Goal: Task Accomplishment & Management: Use online tool/utility

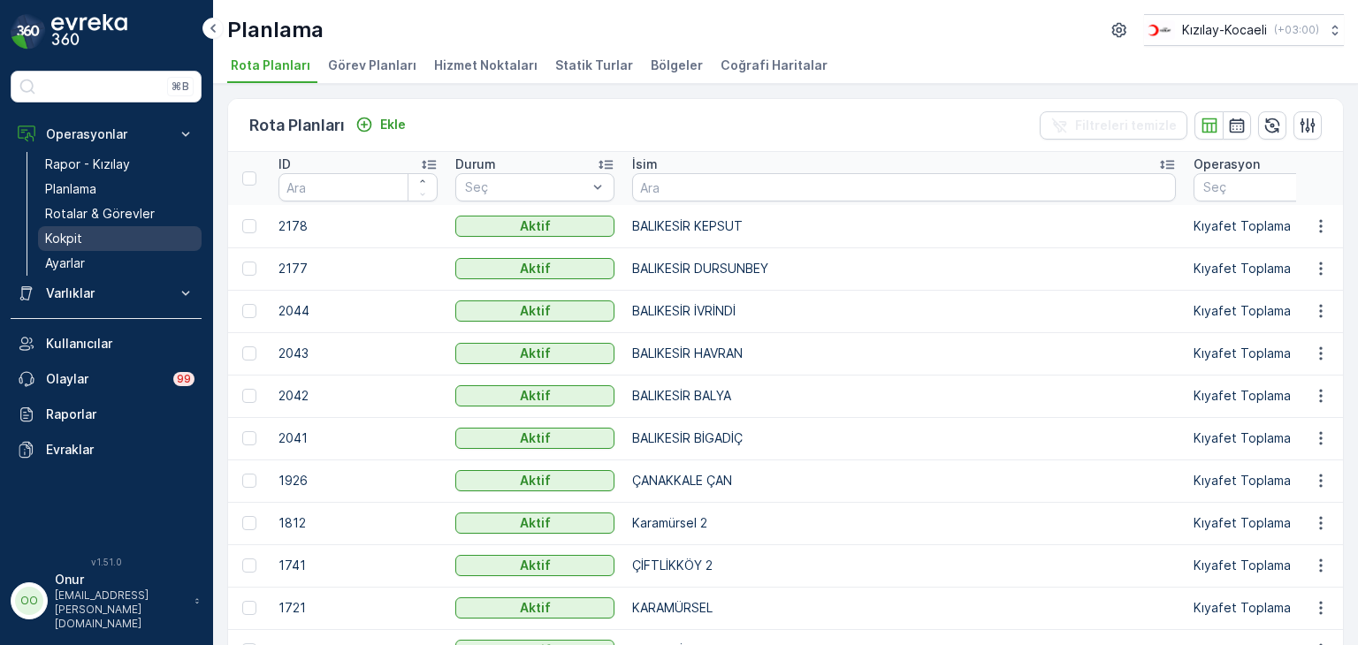
click at [88, 238] on link "Kokpit" at bounding box center [120, 238] width 164 height 25
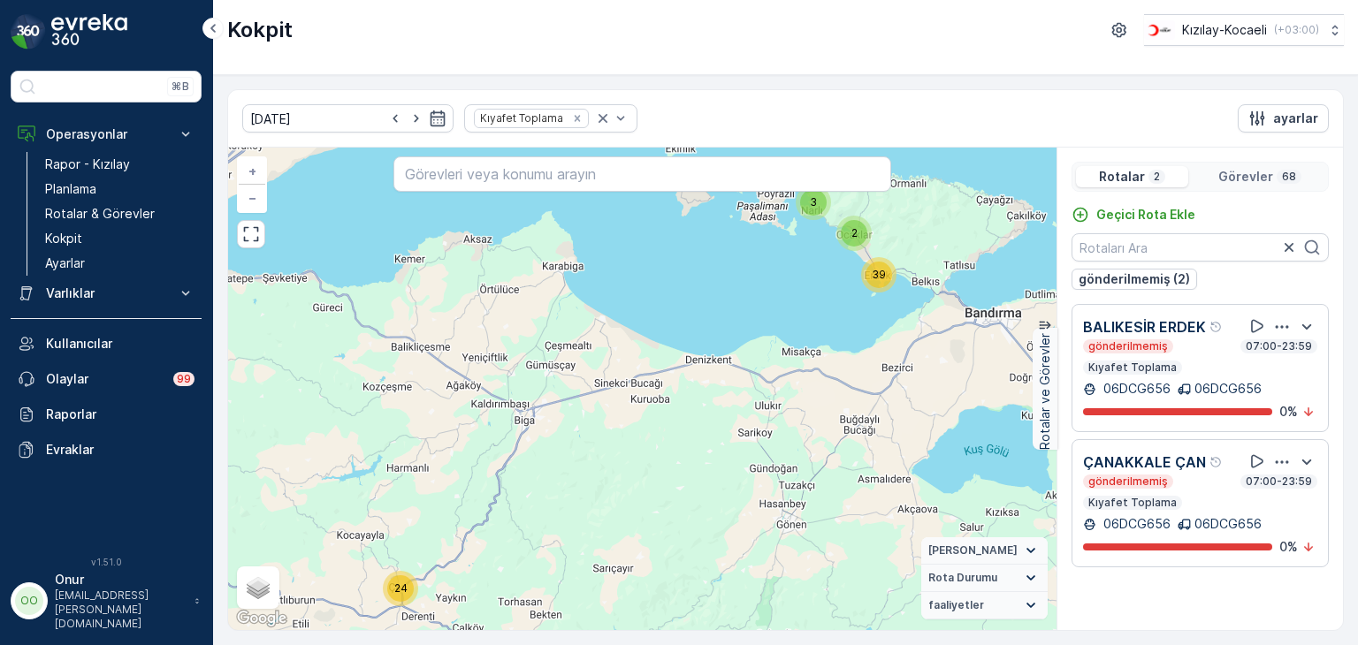
click at [1286, 326] on icon "button" at bounding box center [1282, 327] width 18 height 18
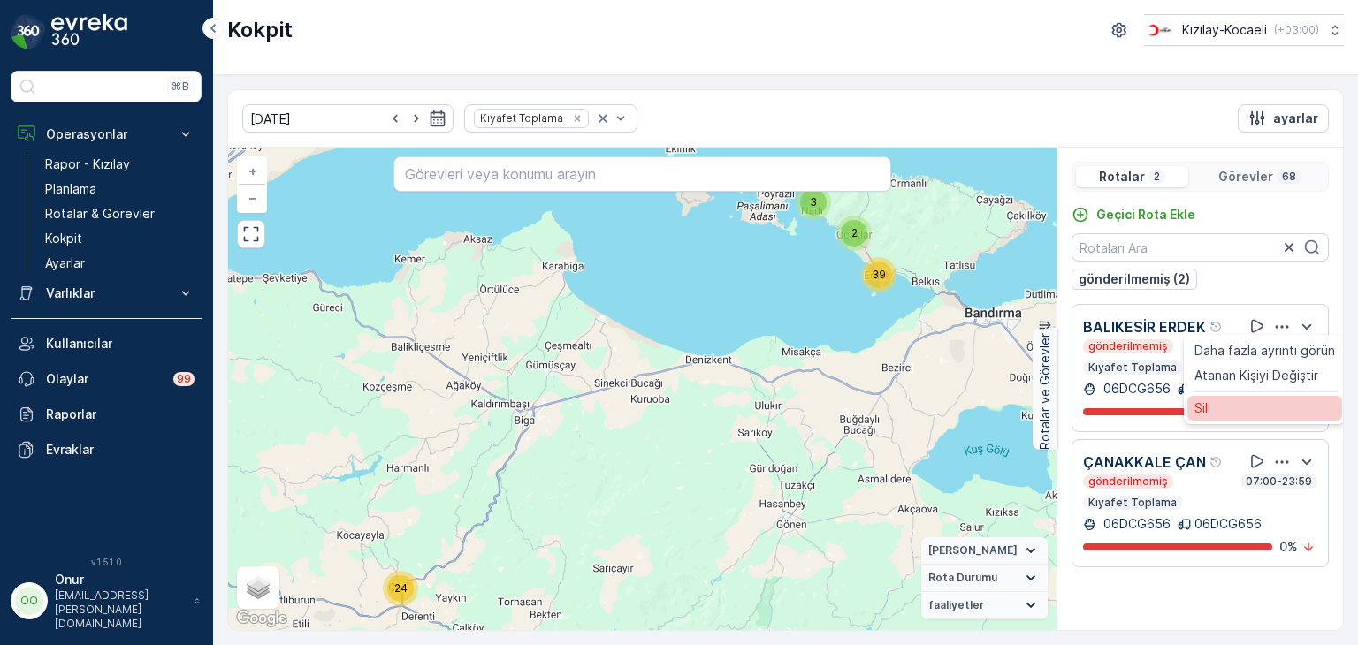
click at [1248, 401] on div "Sil" at bounding box center [1264, 408] width 155 height 25
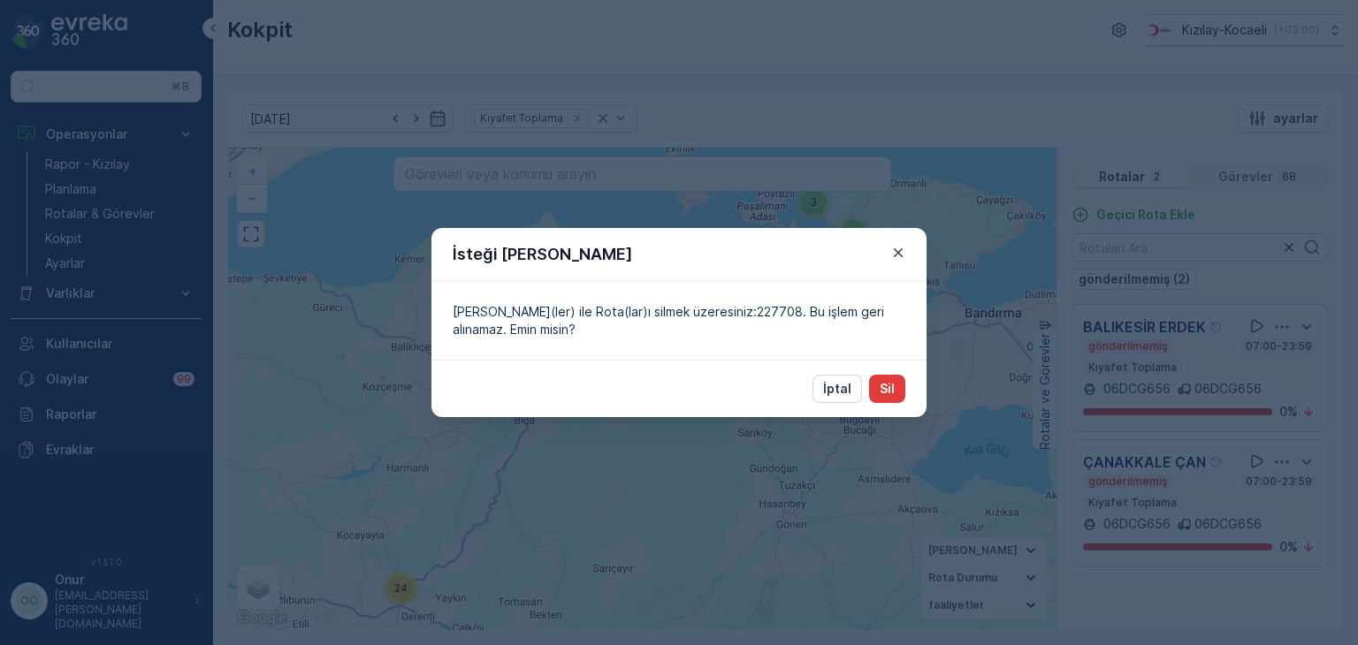
click at [895, 393] on button "Sil" at bounding box center [887, 389] width 36 height 28
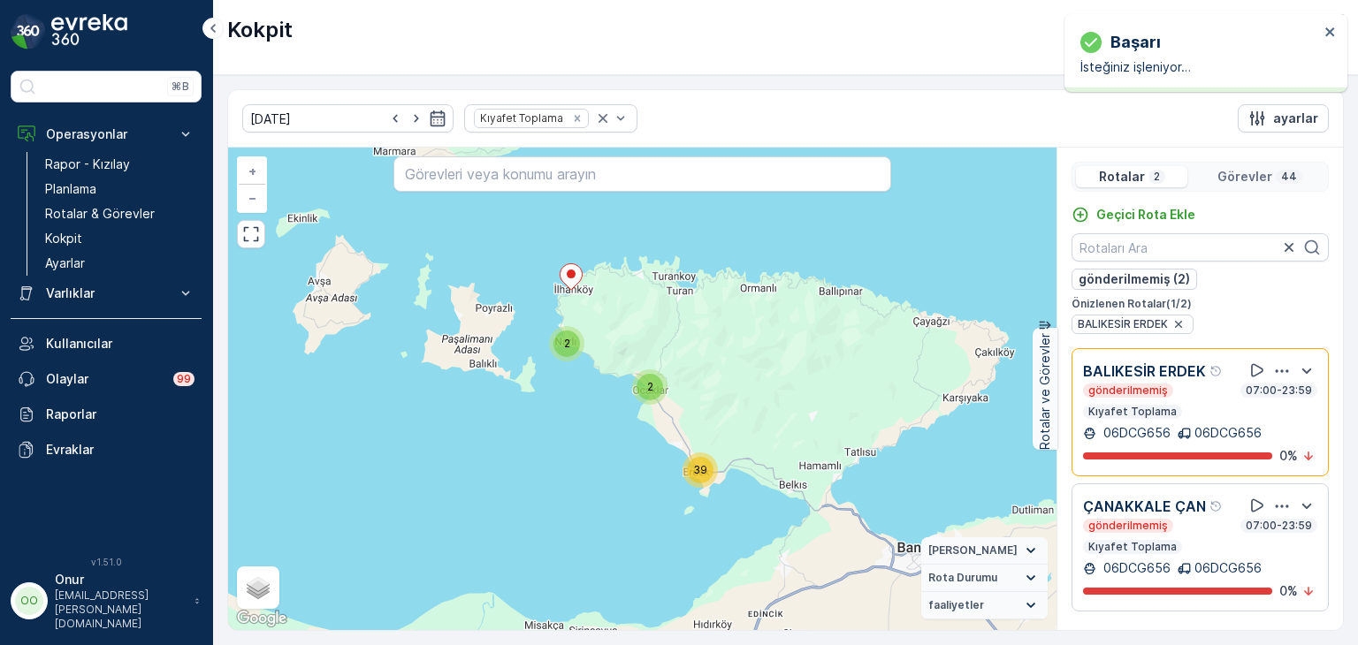
click at [1278, 503] on icon "button" at bounding box center [1282, 507] width 18 height 18
click at [1215, 582] on div "Sil" at bounding box center [1264, 588] width 155 height 25
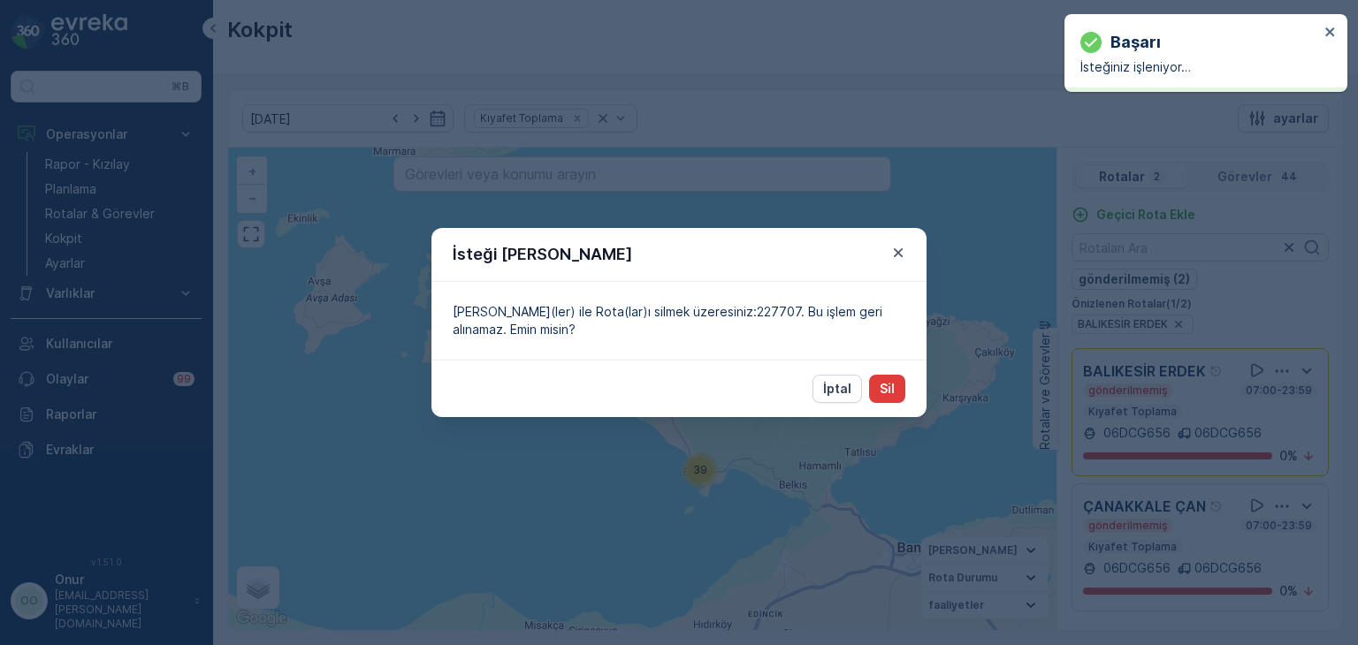
click at [892, 390] on p "Sil" at bounding box center [887, 389] width 15 height 18
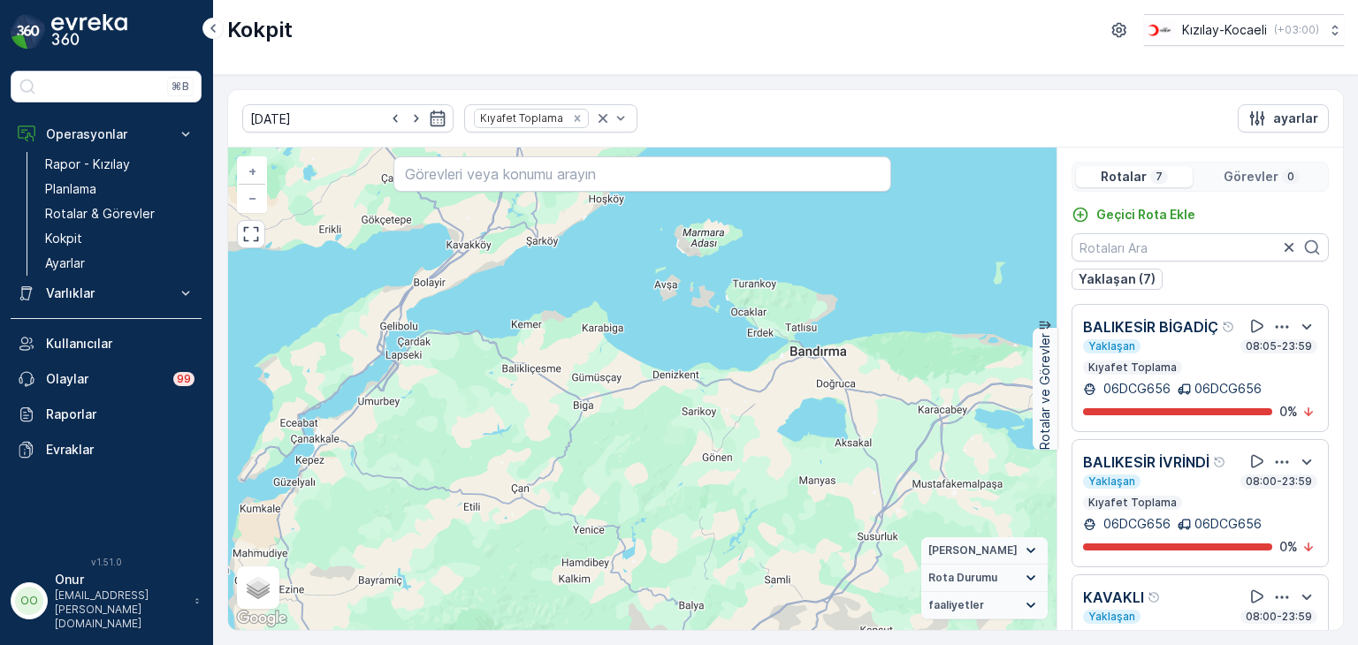
click at [1273, 336] on icon "button" at bounding box center [1282, 327] width 18 height 18
click at [1251, 411] on div "Sil" at bounding box center [1260, 398] width 155 height 25
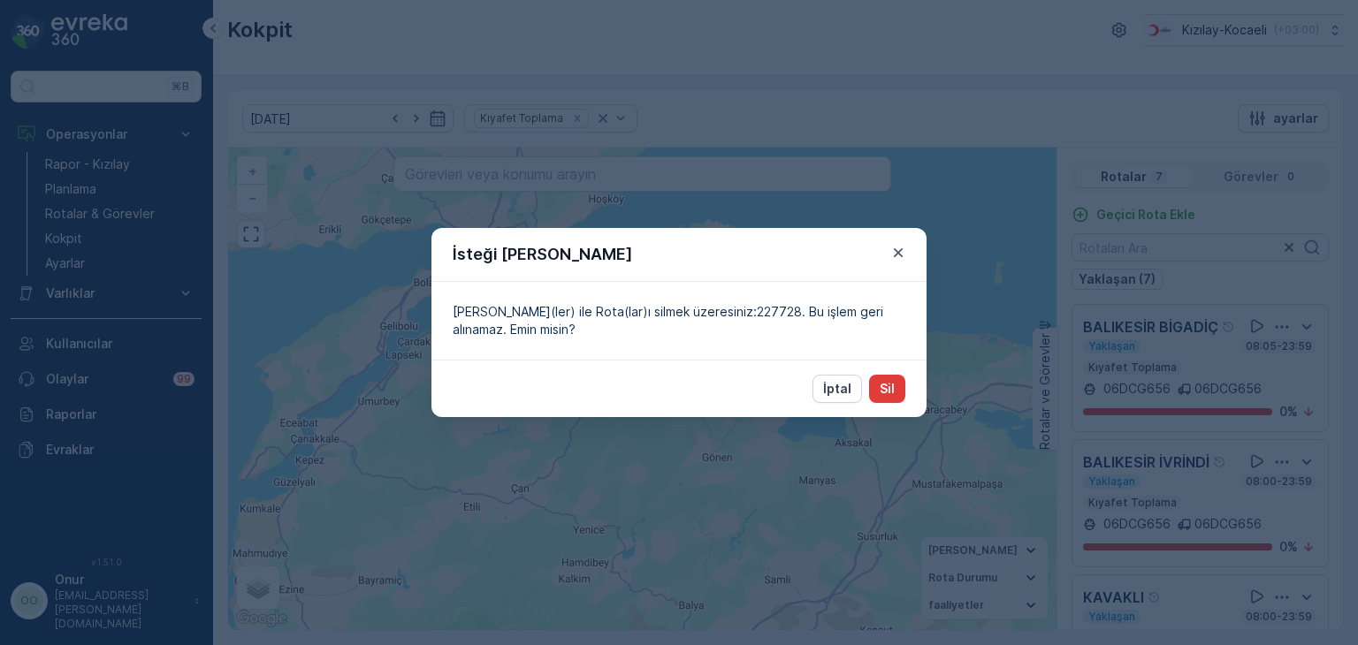
click at [904, 393] on button "Sil" at bounding box center [887, 389] width 36 height 28
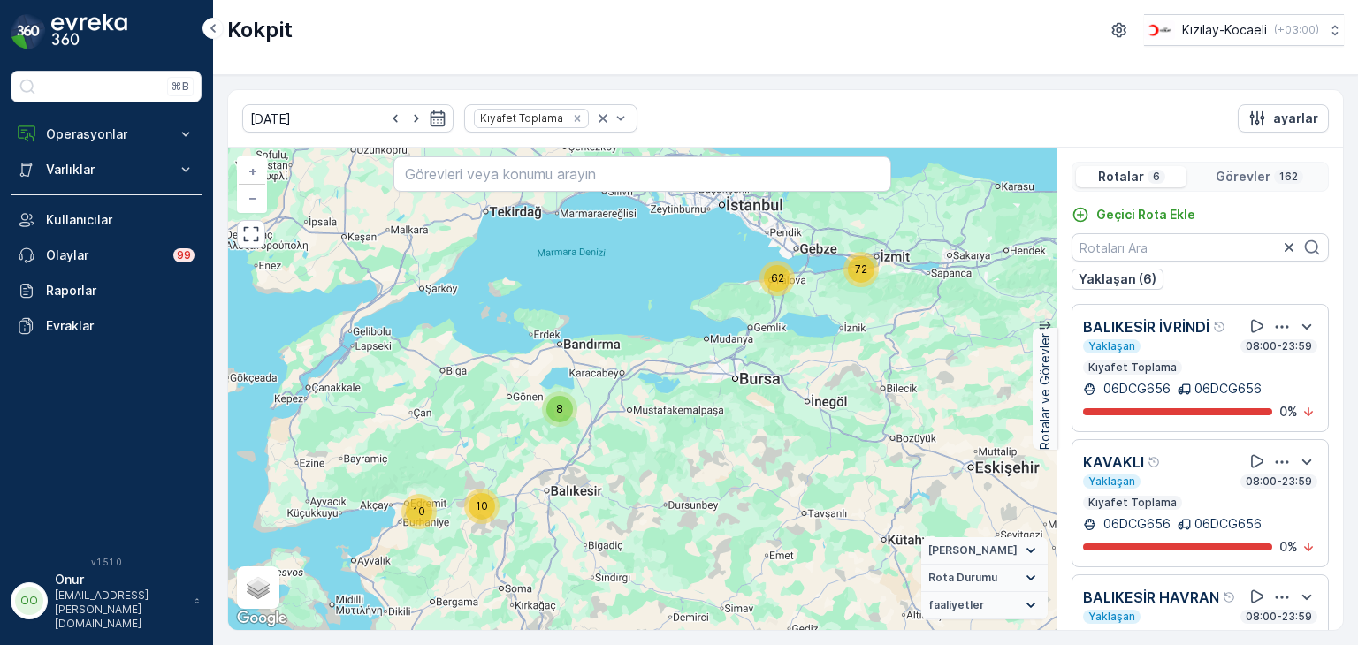
click at [1273, 328] on icon "button" at bounding box center [1282, 327] width 18 height 18
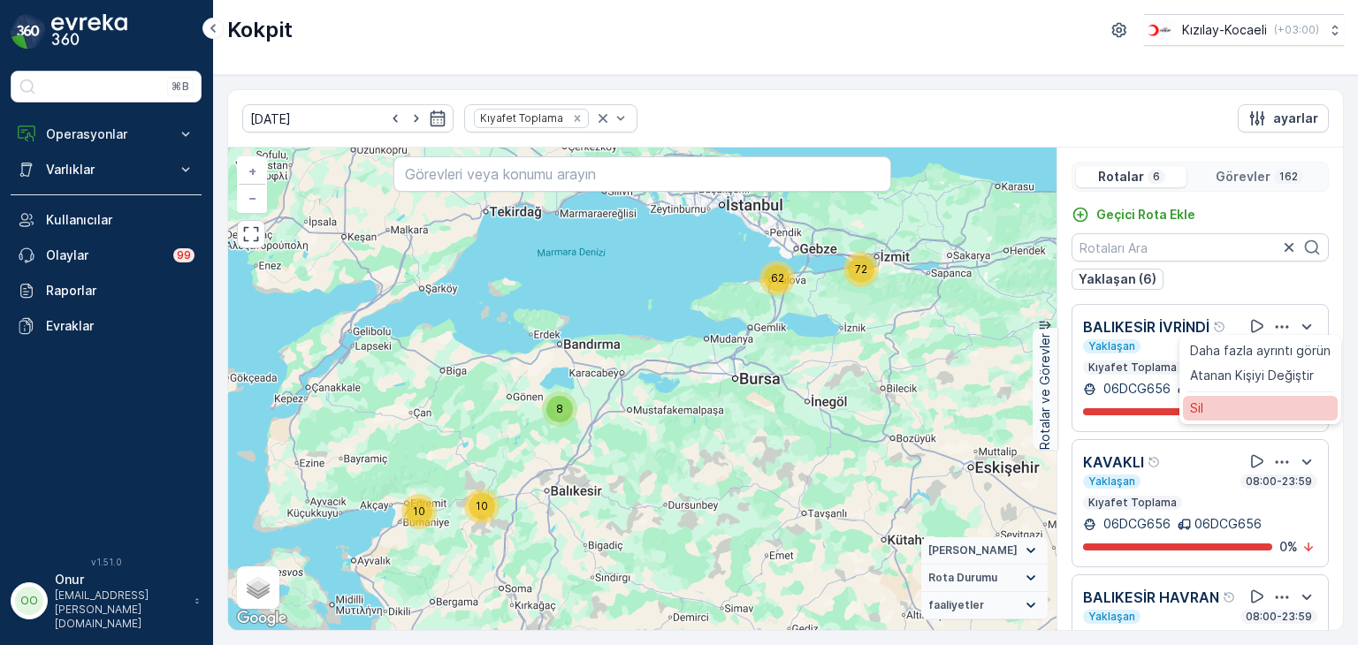
click at [1234, 417] on div "Sil" at bounding box center [1260, 408] width 155 height 25
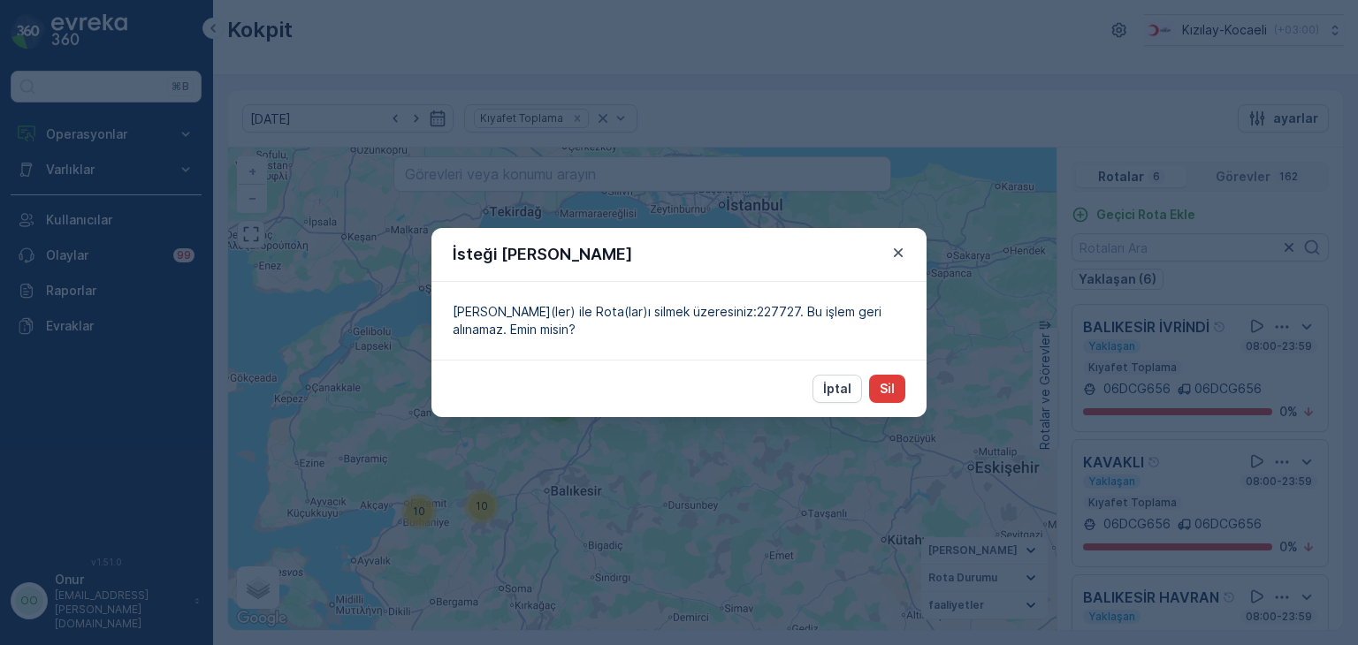
click at [895, 393] on button "Sil" at bounding box center [887, 389] width 36 height 28
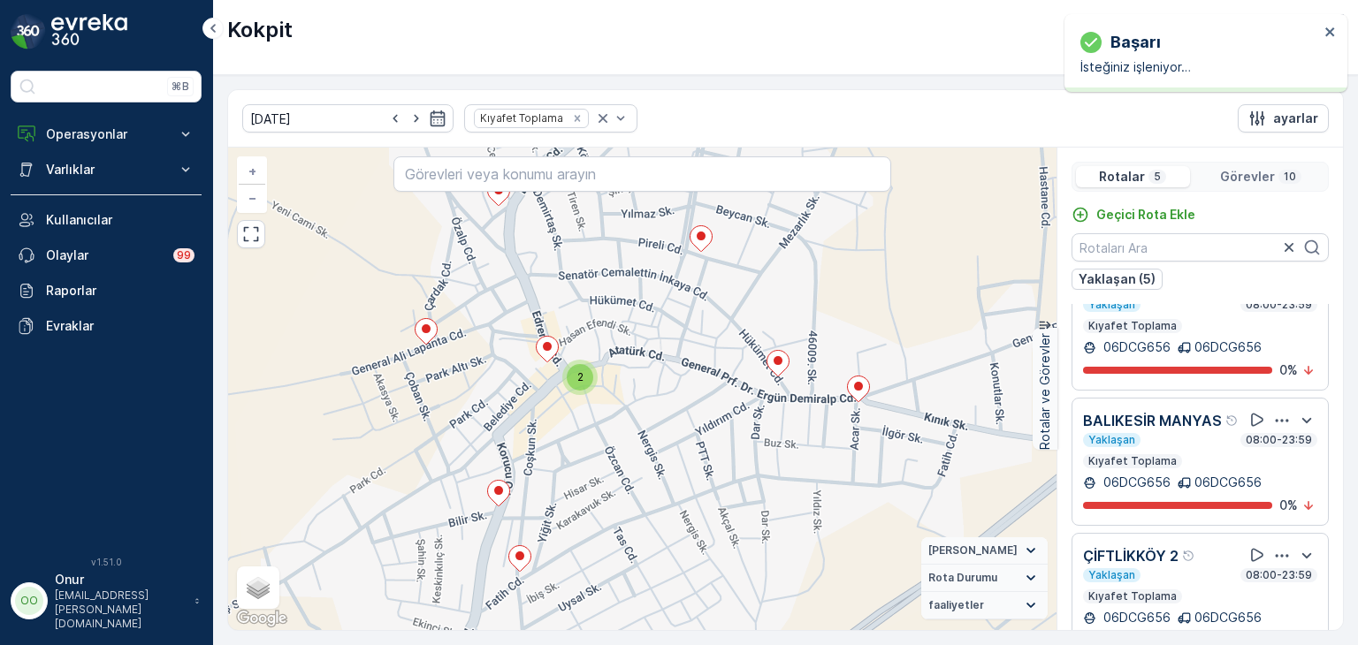
scroll to position [88, 0]
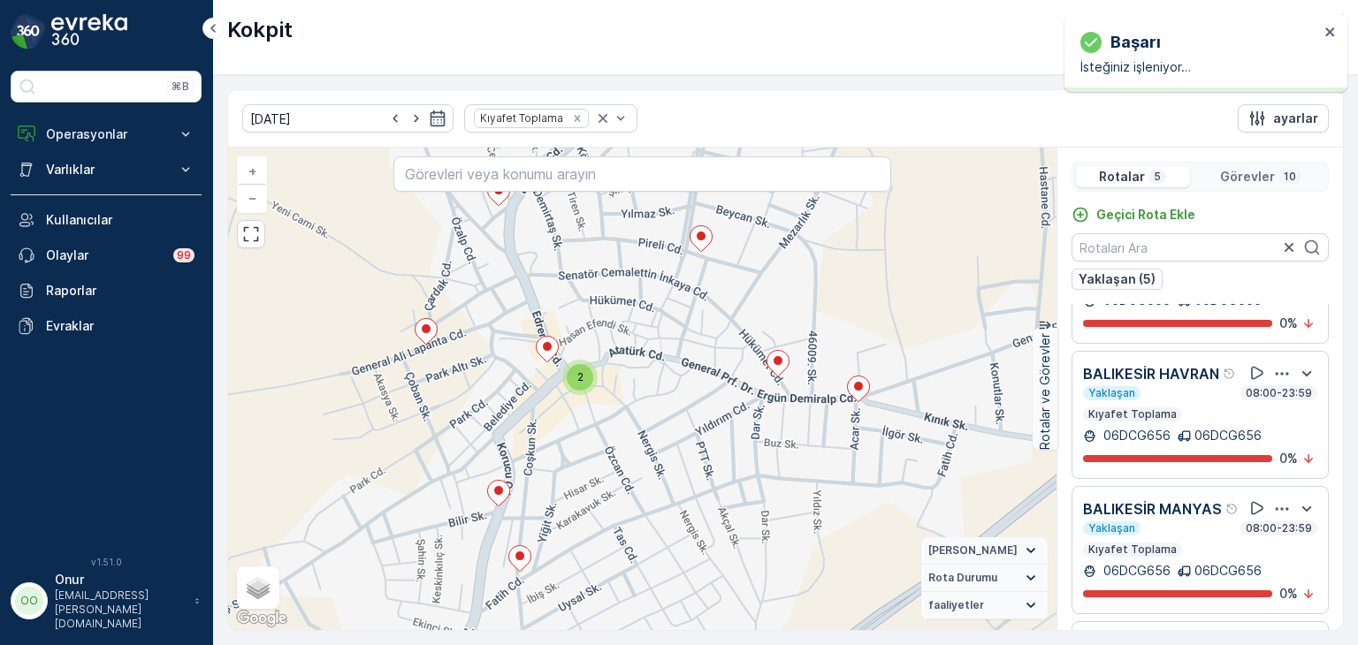
click at [1278, 375] on icon "button" at bounding box center [1282, 373] width 13 height 3
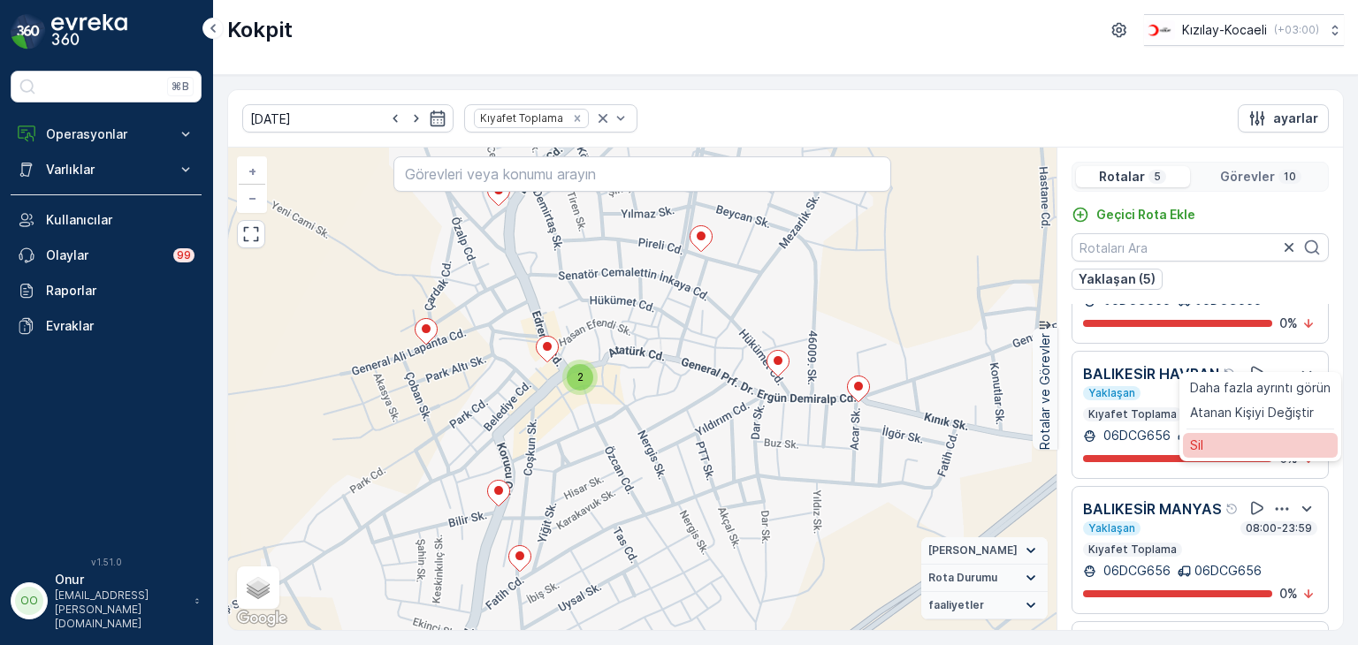
click at [1233, 458] on div "Sil" at bounding box center [1260, 445] width 155 height 25
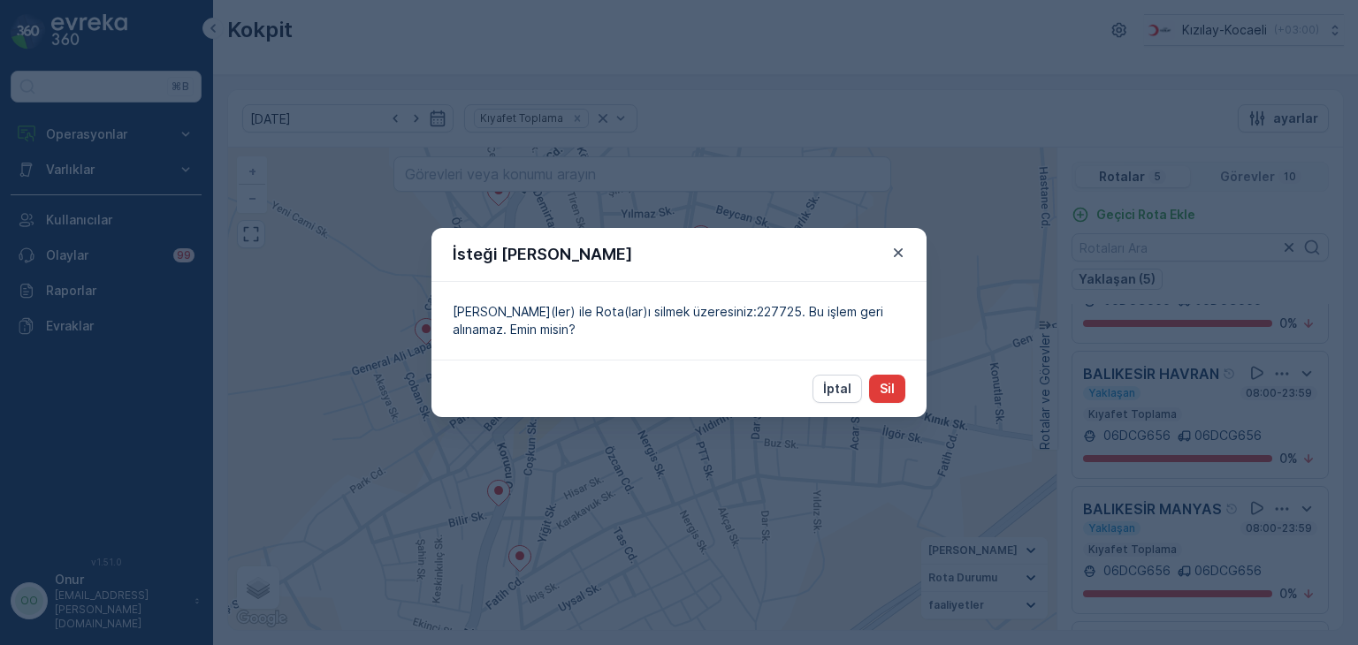
click at [895, 391] on button "Sil" at bounding box center [887, 389] width 36 height 28
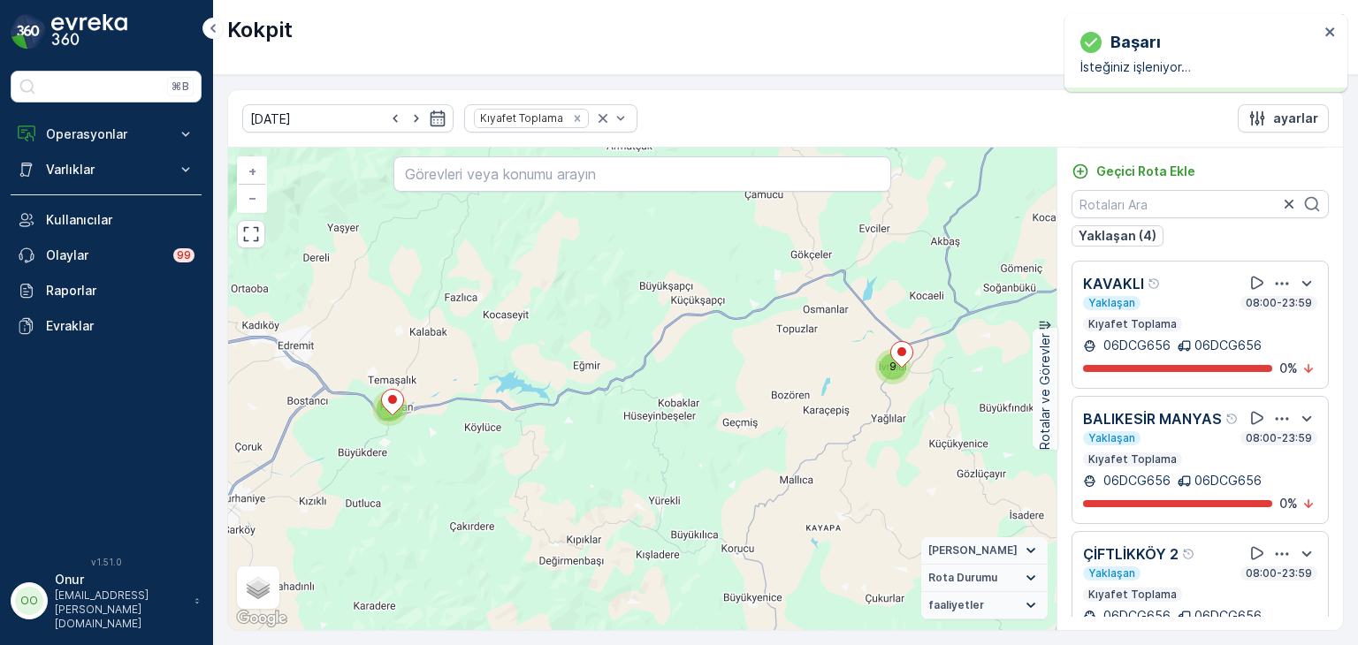
scroll to position [0, 0]
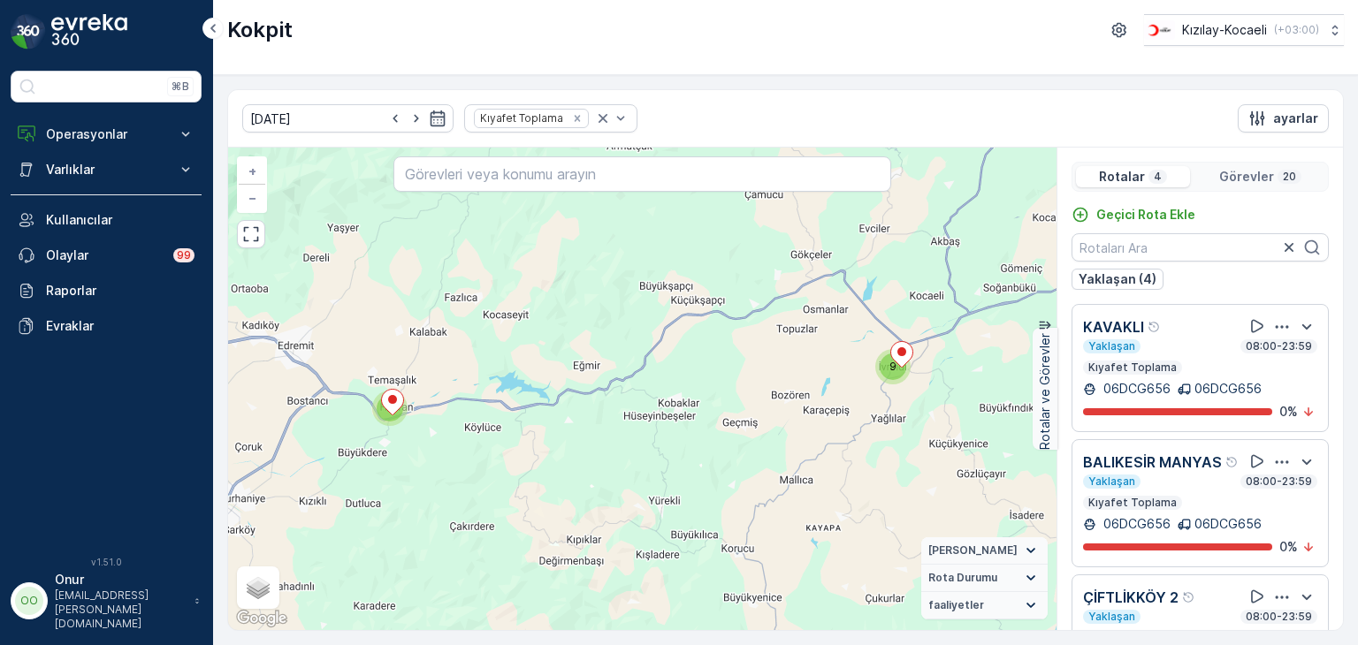
click at [1273, 469] on icon "button" at bounding box center [1282, 463] width 18 height 18
click at [1210, 546] on div "Sil" at bounding box center [1260, 534] width 155 height 25
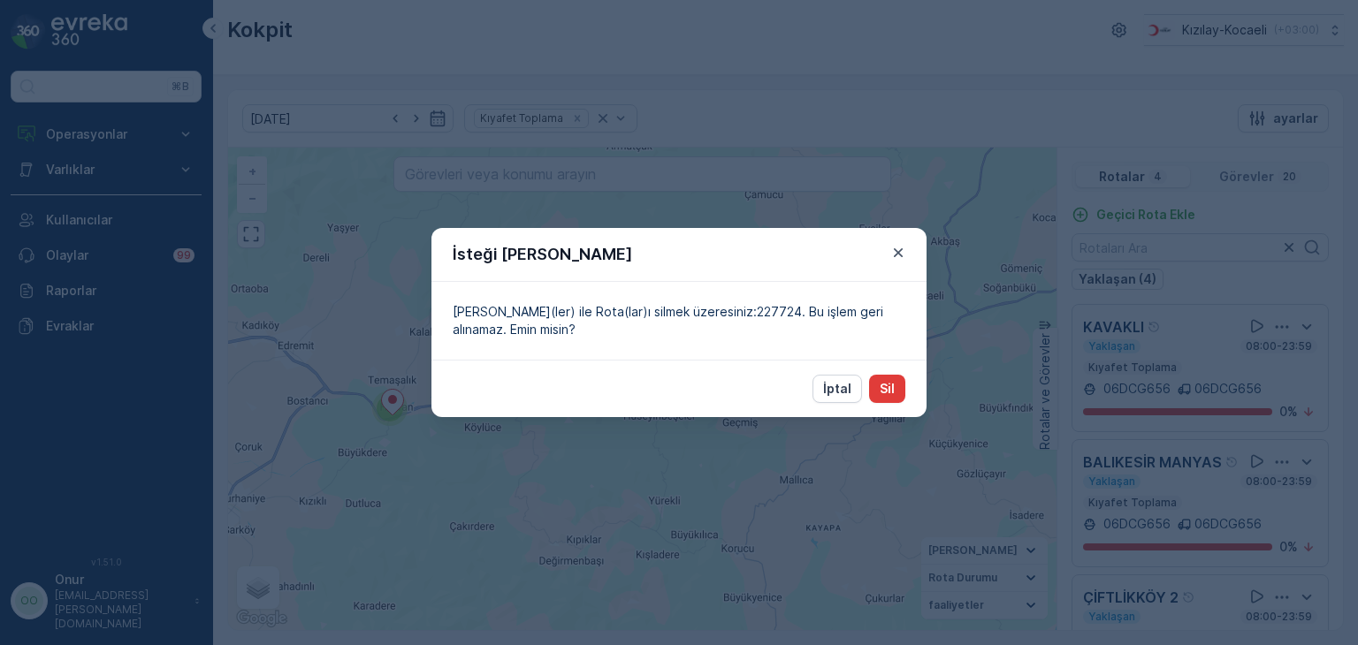
click at [887, 384] on p "Sil" at bounding box center [887, 389] width 15 height 18
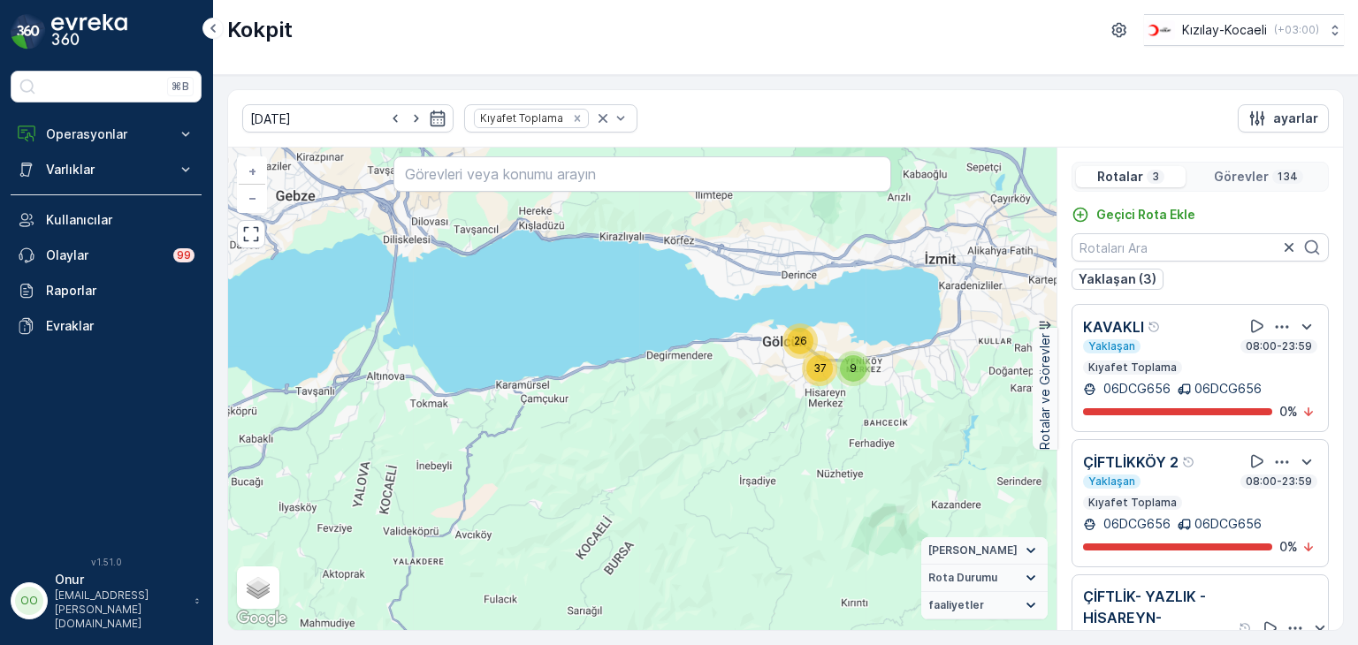
drag, startPoint x: 851, startPoint y: 425, endPoint x: 637, endPoint y: 446, distance: 214.9
click at [637, 446] on div "9 26 37 5 3 54 + − Uydu Yol haritası Arazi Karışık Leaflet Klavye kısayolları H…" at bounding box center [642, 389] width 828 height 483
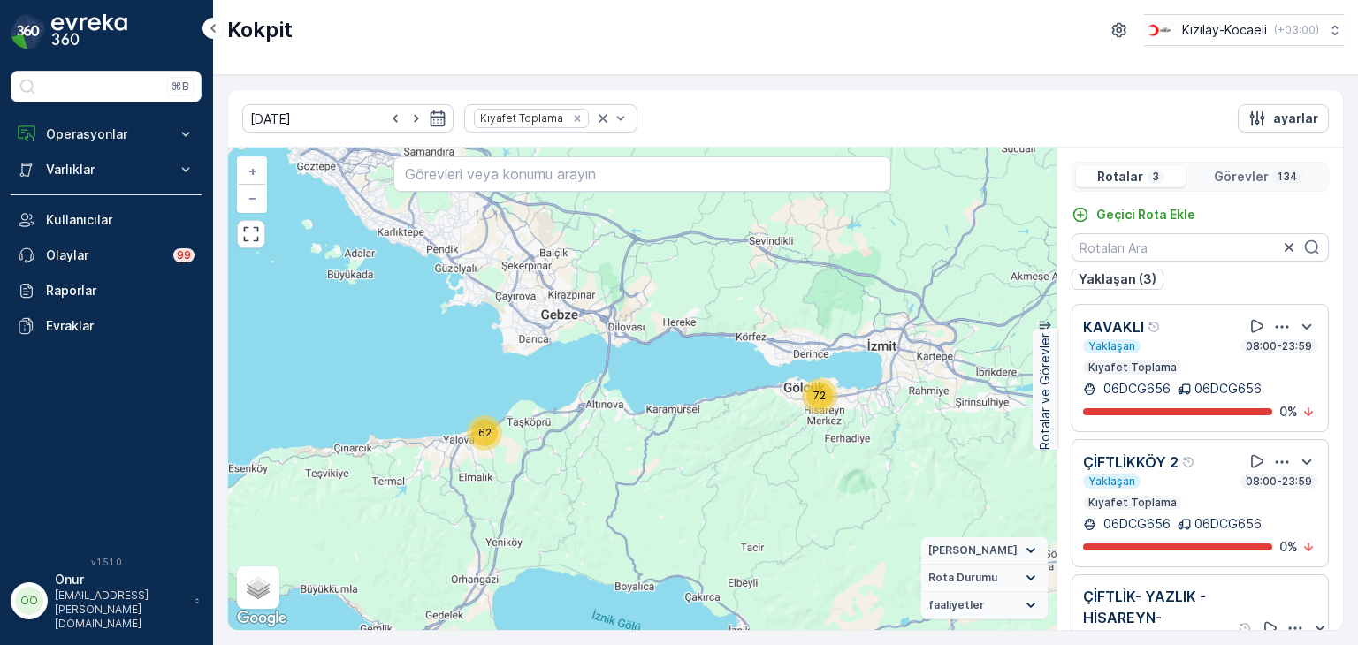
drag, startPoint x: 464, startPoint y: 432, endPoint x: 525, endPoint y: 442, distance: 61.8
click at [525, 442] on div "72 62 + − Uydu Yol haritası Arazi Karışık Leaflet Klavye kısayolları Harita Ver…" at bounding box center [642, 389] width 828 height 483
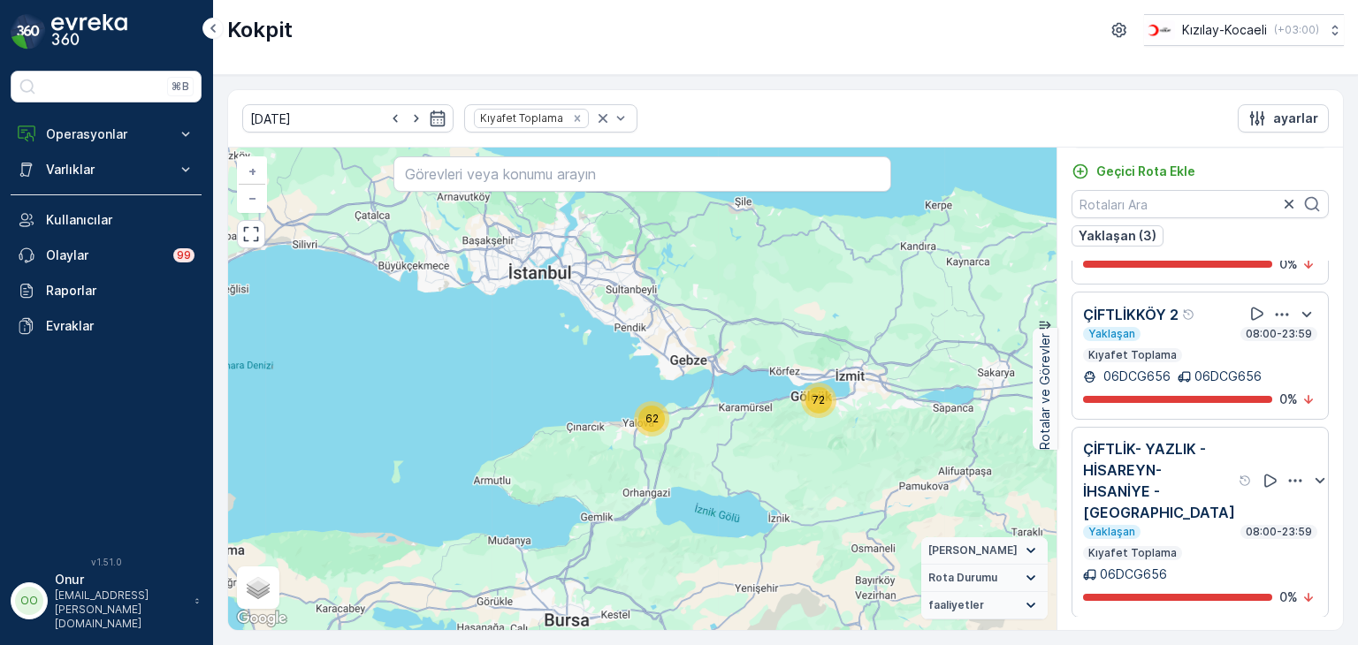
scroll to position [105, 0]
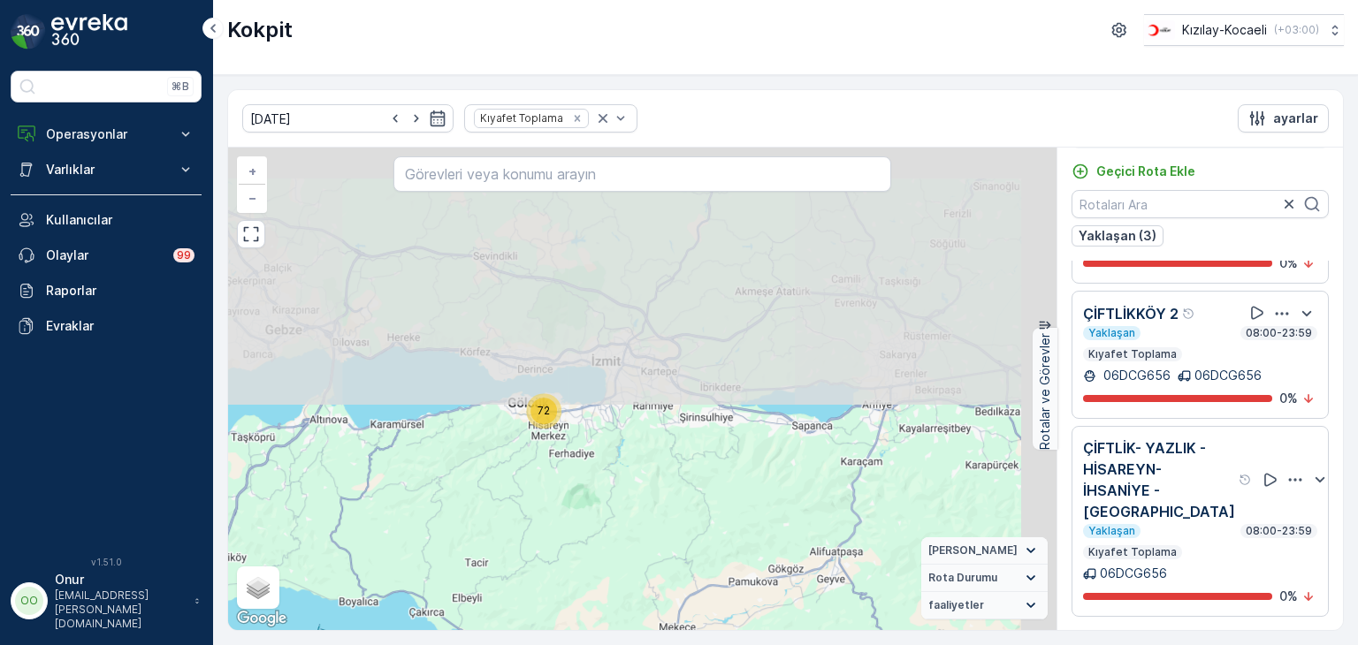
drag, startPoint x: 707, startPoint y: 303, endPoint x: 531, endPoint y: 603, distance: 347.6
click at [532, 603] on div "72 62 + − Uydu Yol haritası Arazi Karışık Leaflet Klavye kısayolları Harita Ver…" at bounding box center [642, 389] width 828 height 483
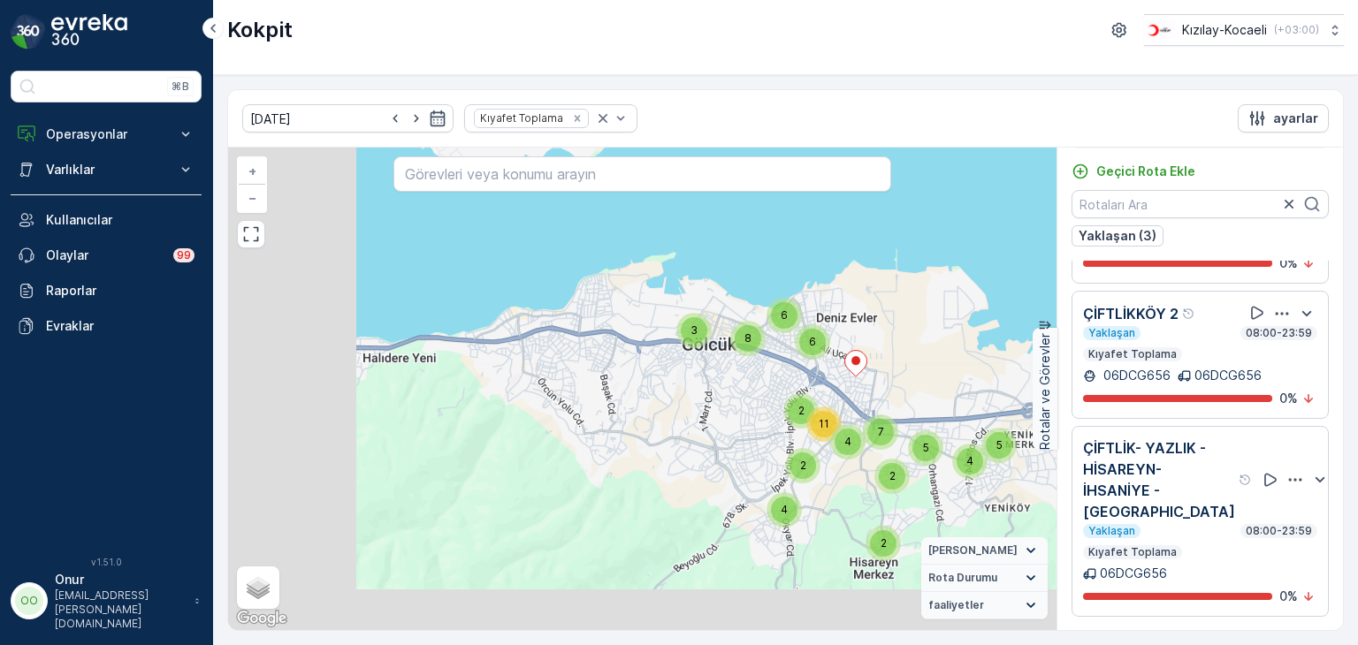
drag, startPoint x: 460, startPoint y: 542, endPoint x: 729, endPoint y: 406, distance: 302.1
click at [729, 406] on div "5 4 2 6 3 6 8 2 4 2 4 2 11 5 7 3 2 2 2 8 7 3 3 6 12 9 + − Uydu Yol haritası Ara…" at bounding box center [642, 389] width 828 height 483
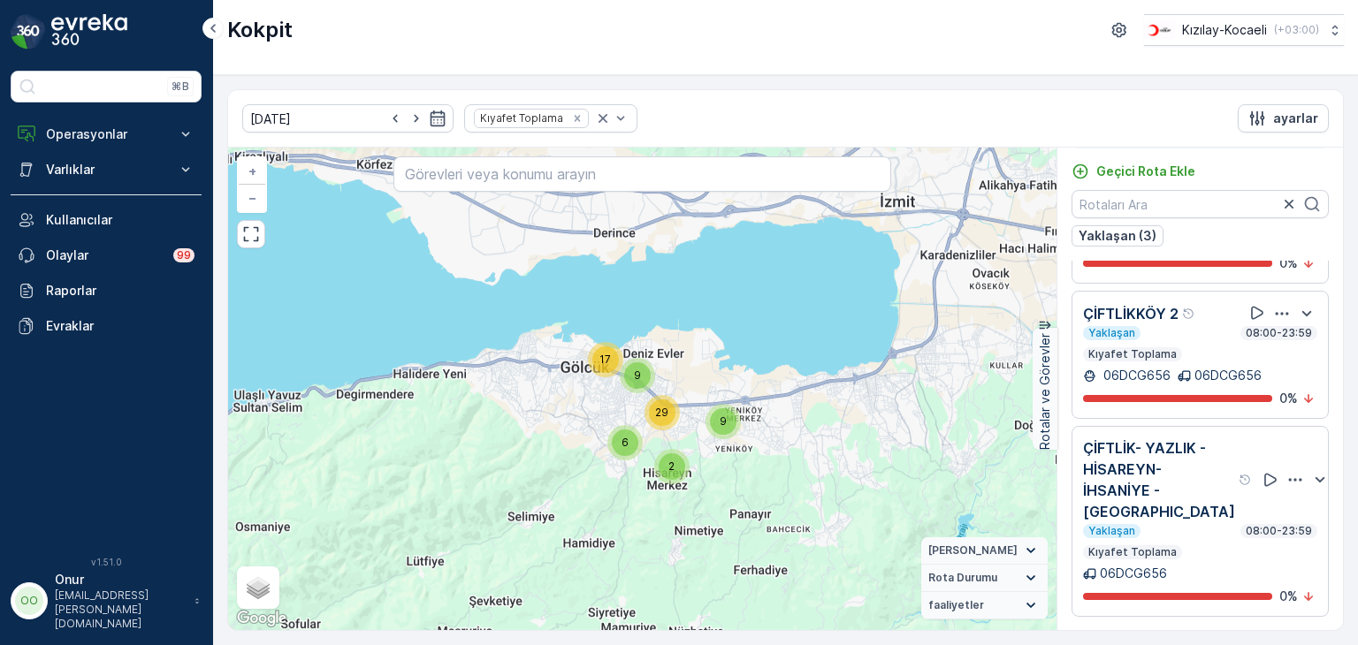
drag, startPoint x: 437, startPoint y: 439, endPoint x: 781, endPoint y: 393, distance: 346.9
click at [781, 393] on div "9 9 17 6 2 29 3 2 3 2 15 35 + − Uydu Yol haritası Arazi Karışık Leaflet Klavye …" at bounding box center [642, 389] width 828 height 483
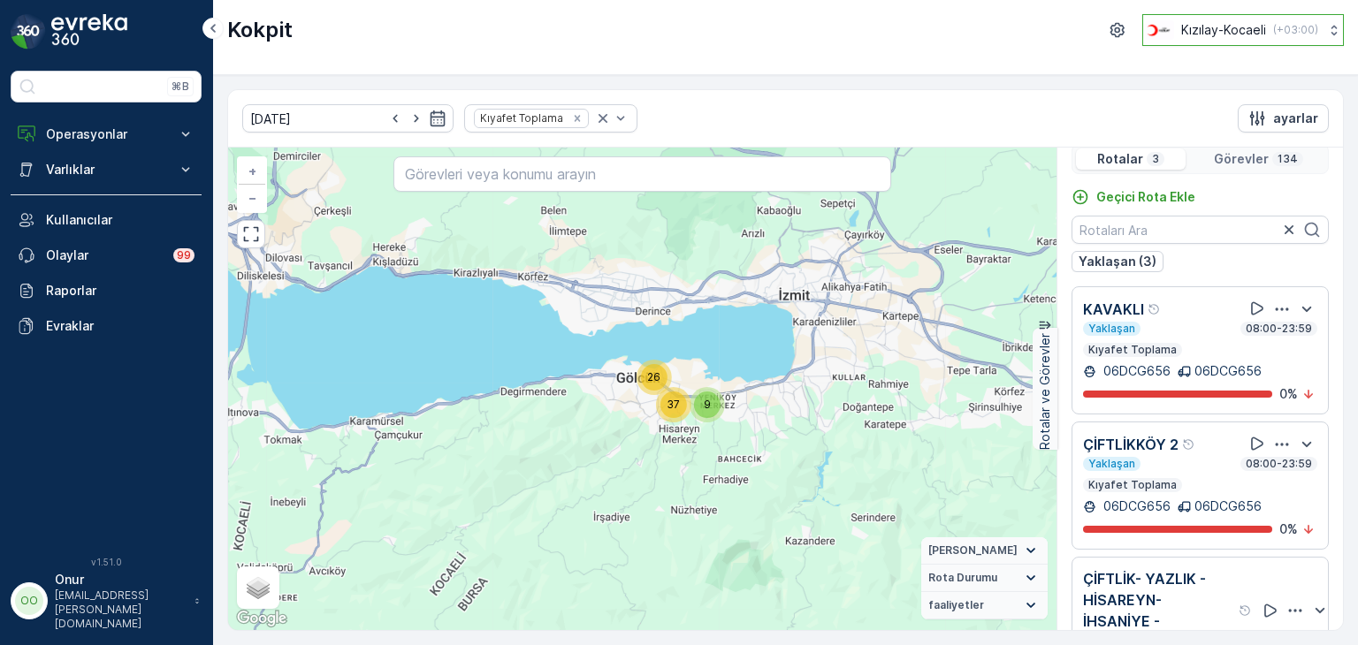
scroll to position [0, 0]
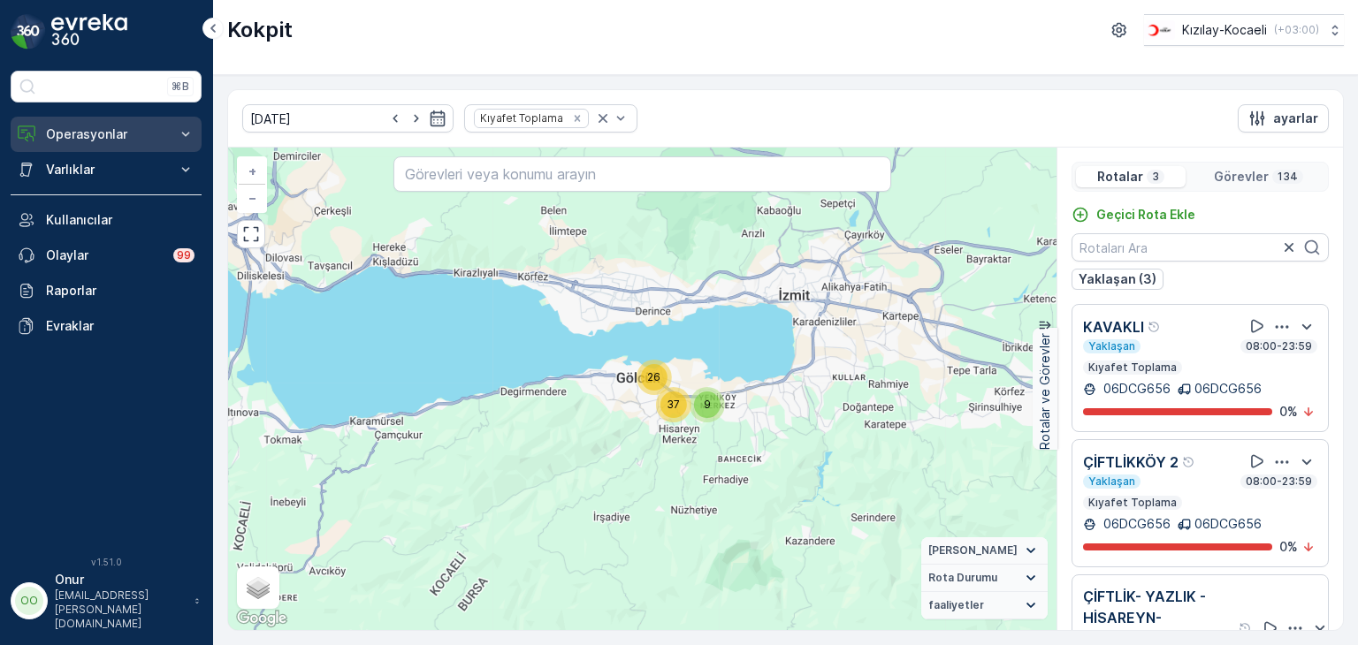
click at [159, 145] on button "Operasyonlar" at bounding box center [106, 134] width 191 height 35
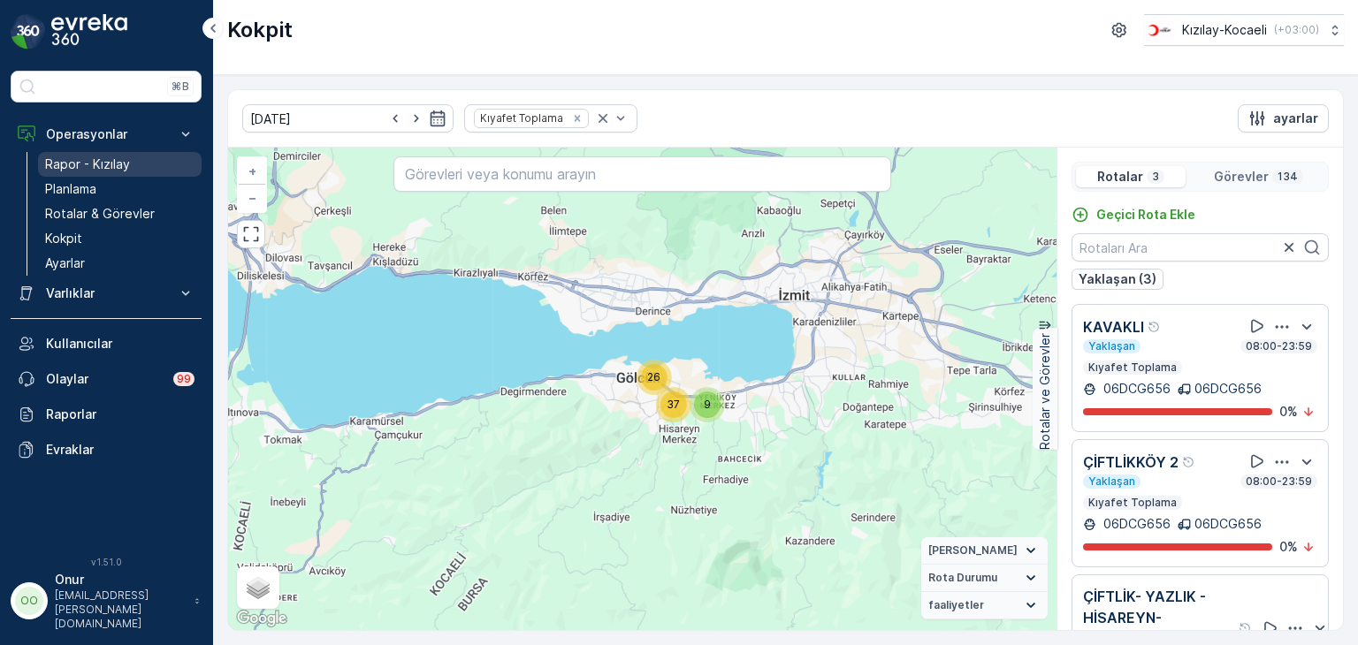
click at [133, 170] on link "Rapor - Kızılay" at bounding box center [120, 164] width 164 height 25
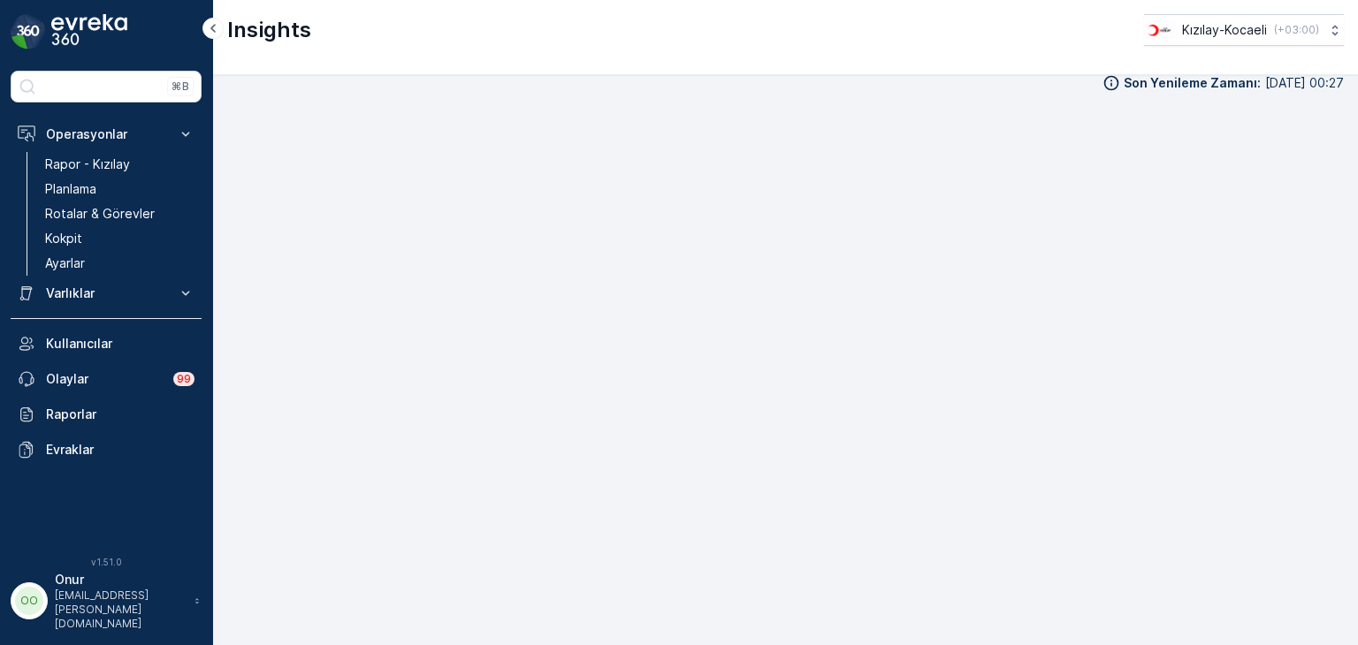
scroll to position [18, 0]
